Goal: Register for event/course

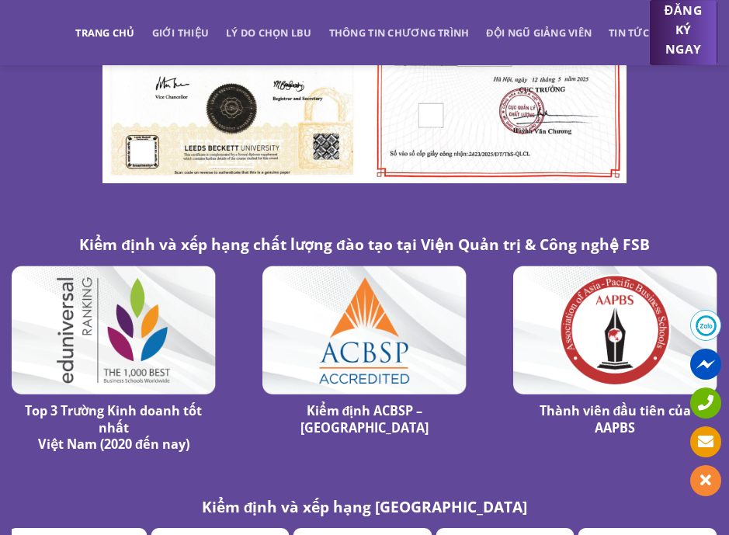
scroll to position [9155, 0]
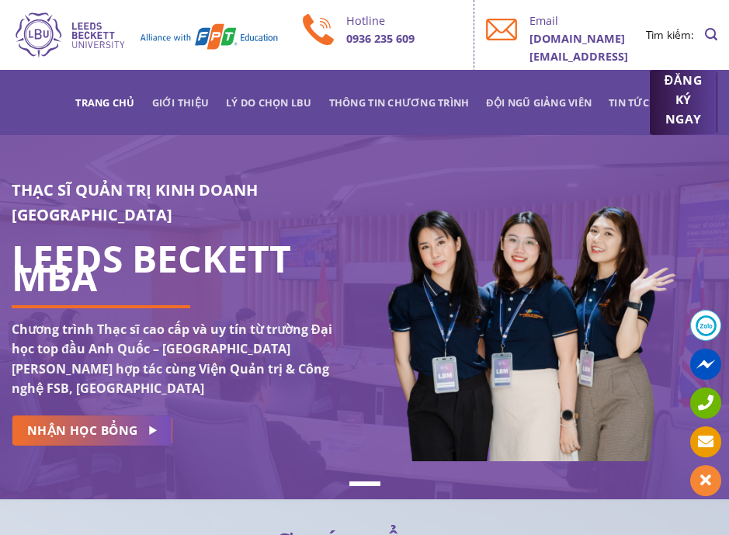
click at [671, 123] on span "ĐĂNG KÝ NGAY" at bounding box center [682, 100] width 37 height 58
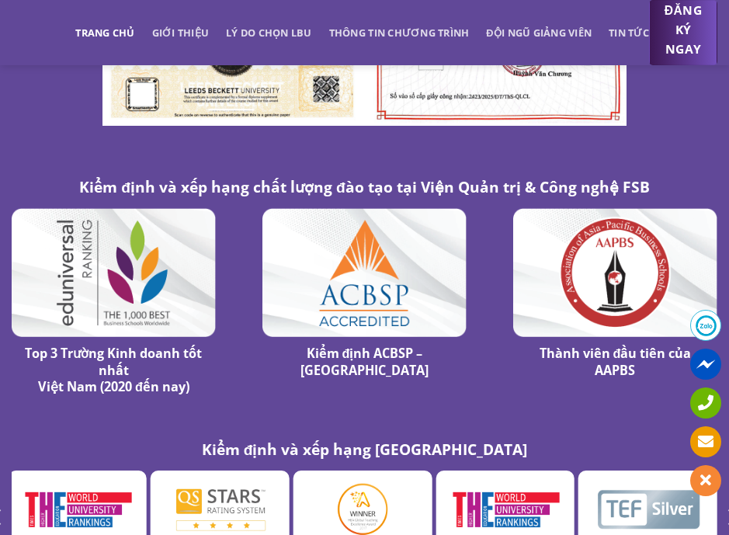
scroll to position [9379, 0]
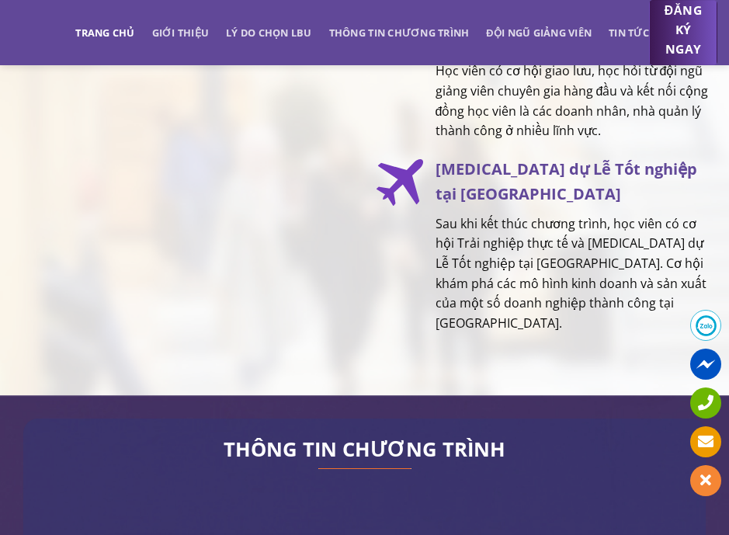
scroll to position [2888, 0]
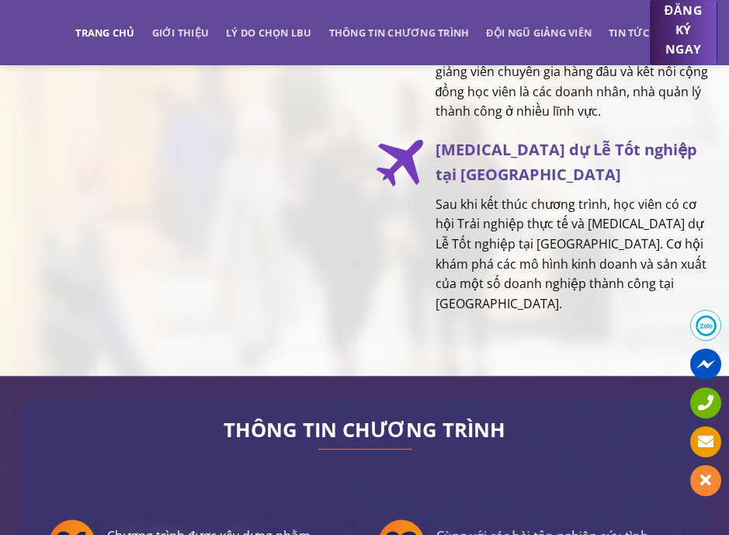
click at [701, 324] on span at bounding box center [705, 325] width 31 height 31
